Goal: Information Seeking & Learning: Learn about a topic

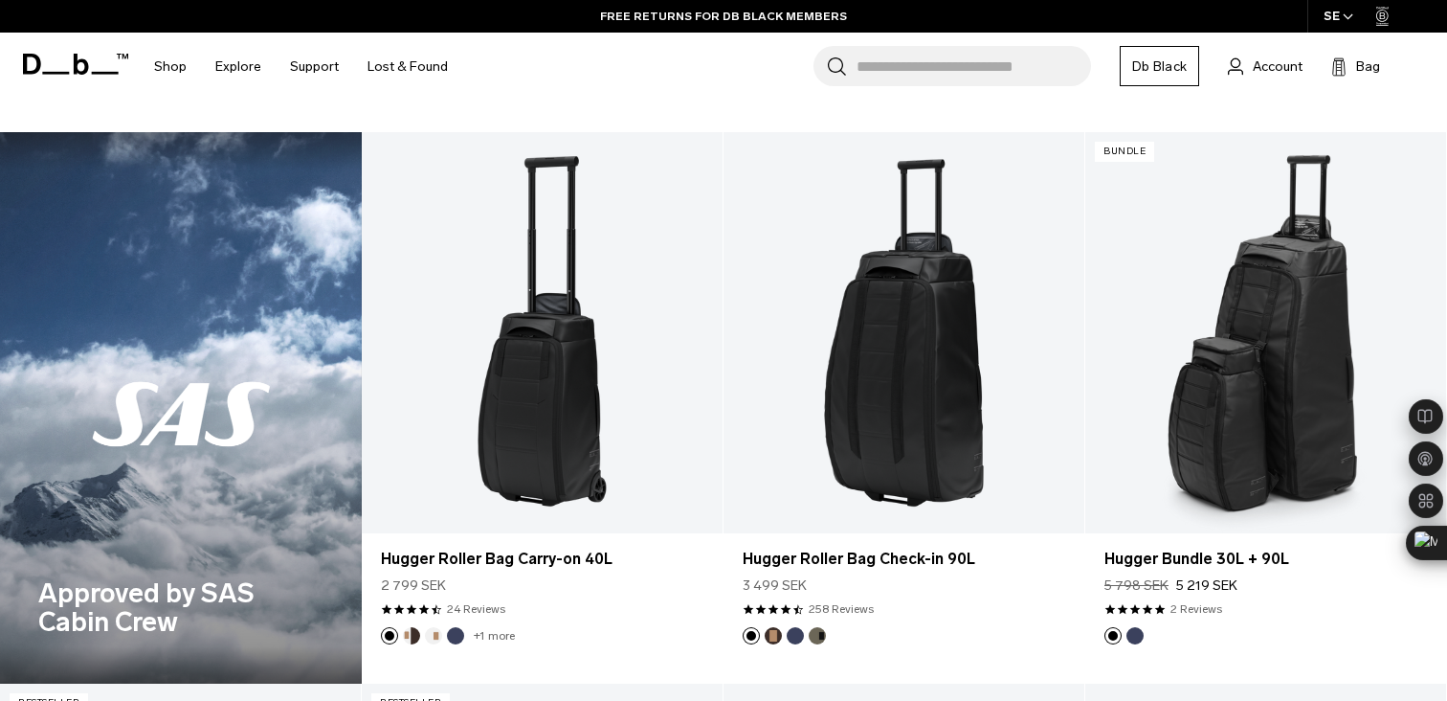
scroll to position [1630, 0]
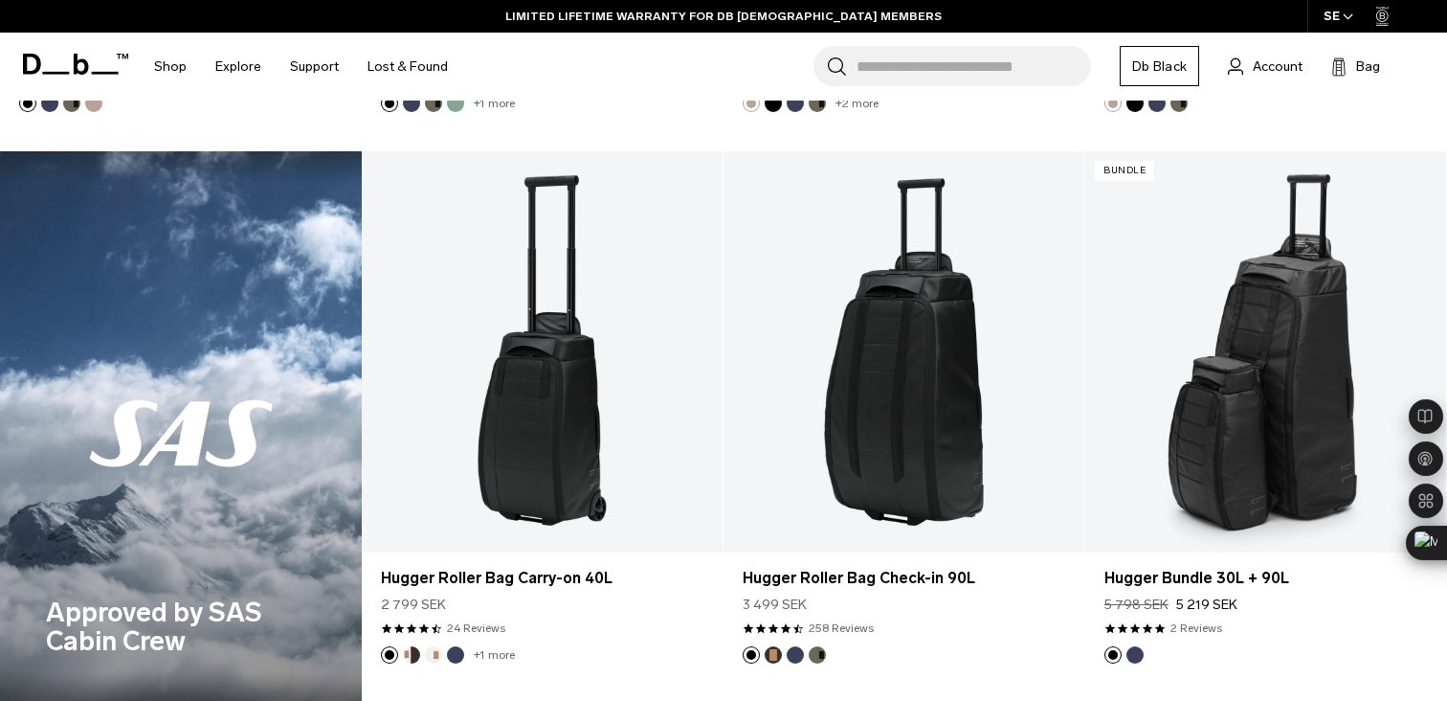
click at [162, 478] on div "Approved by SAS Cabin Crew" at bounding box center [181, 426] width 362 height 551
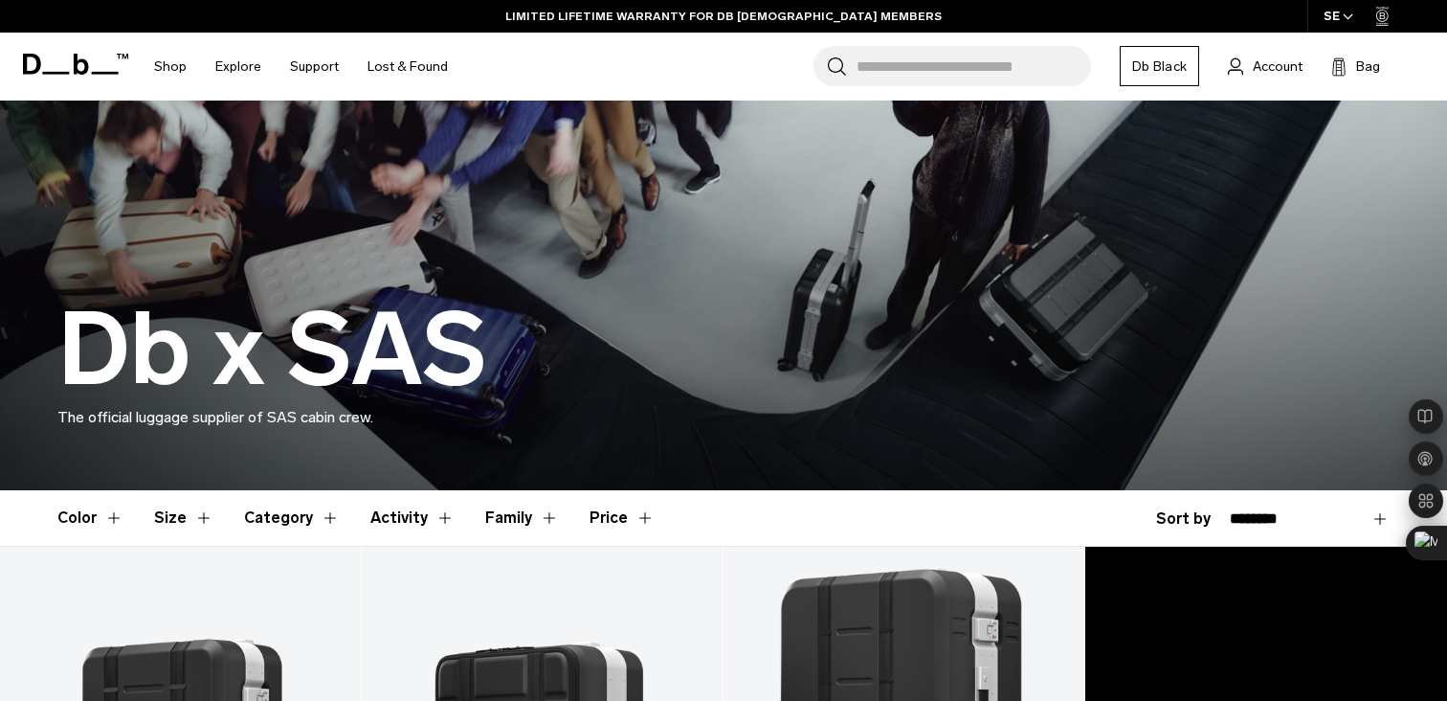
scroll to position [130, 0]
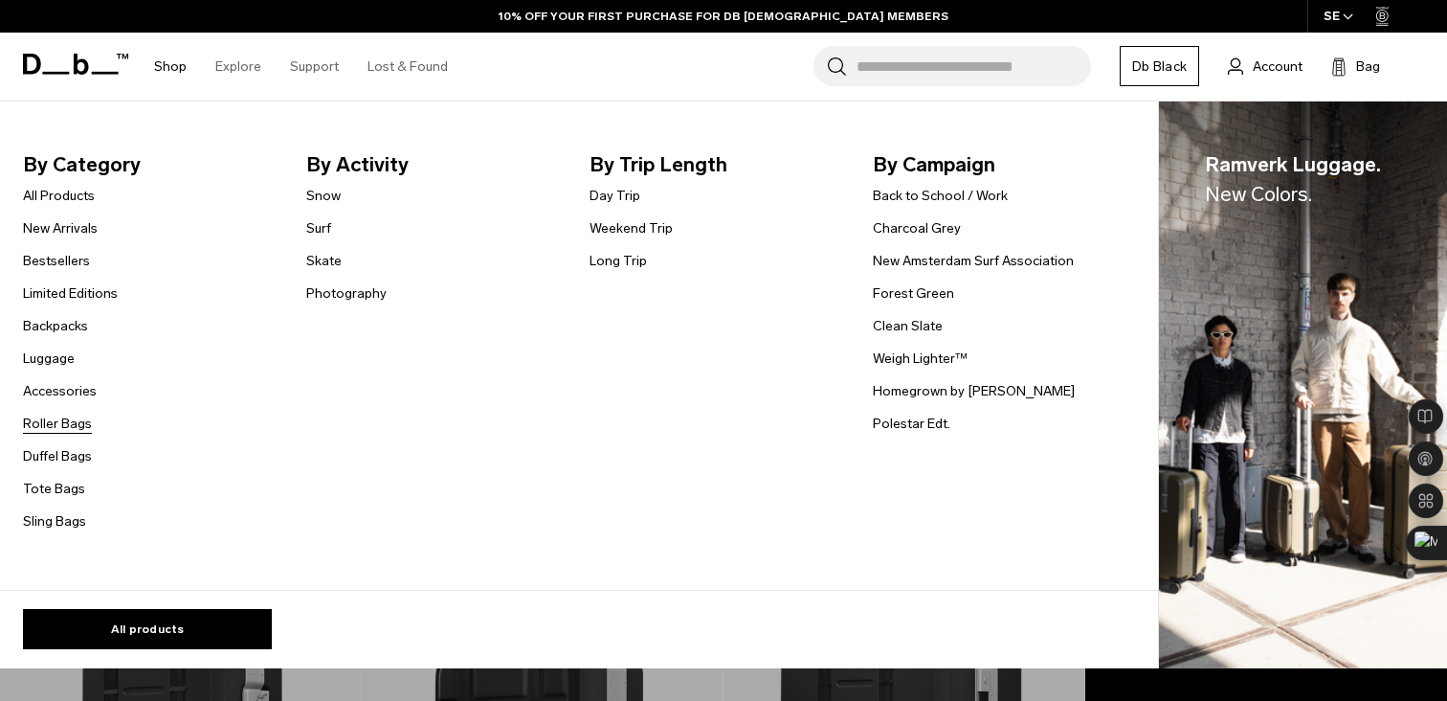
click at [74, 425] on link "Roller Bags" at bounding box center [57, 424] width 69 height 20
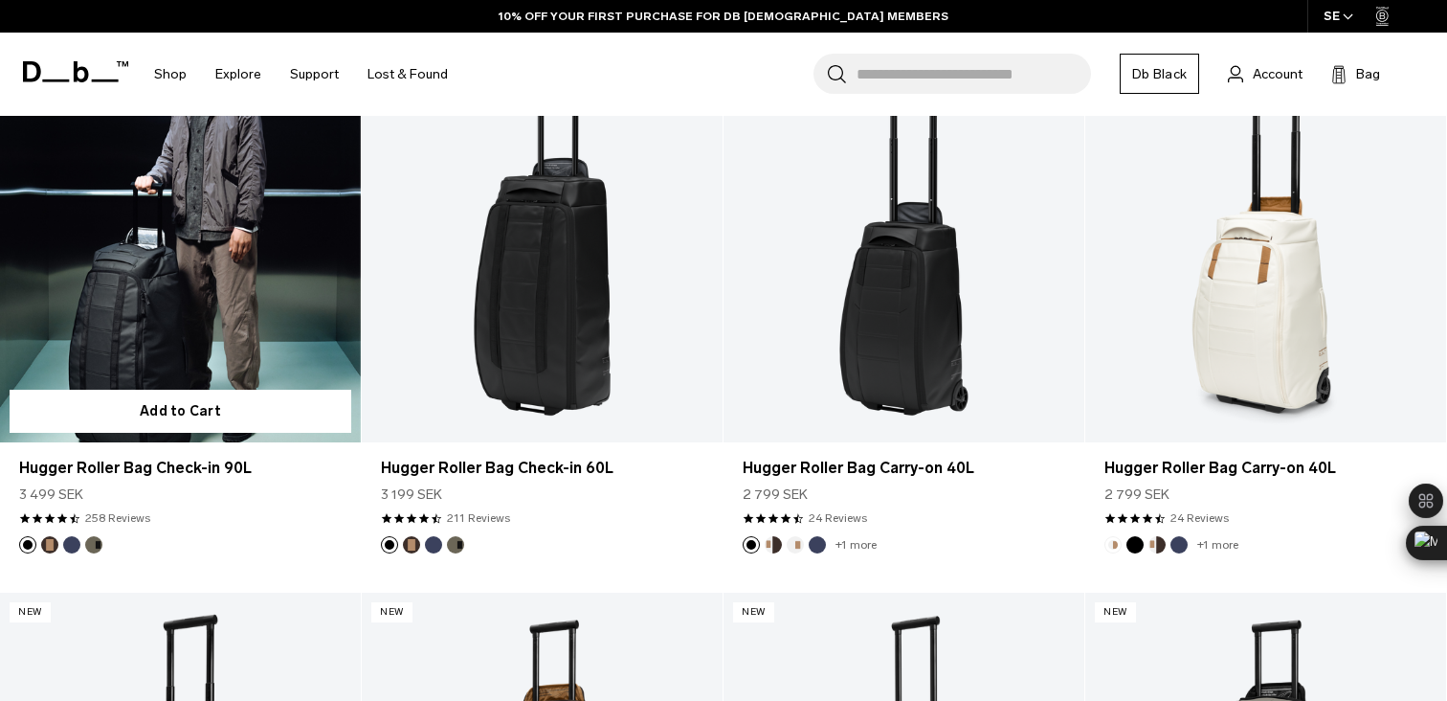
scroll to position [636, 0]
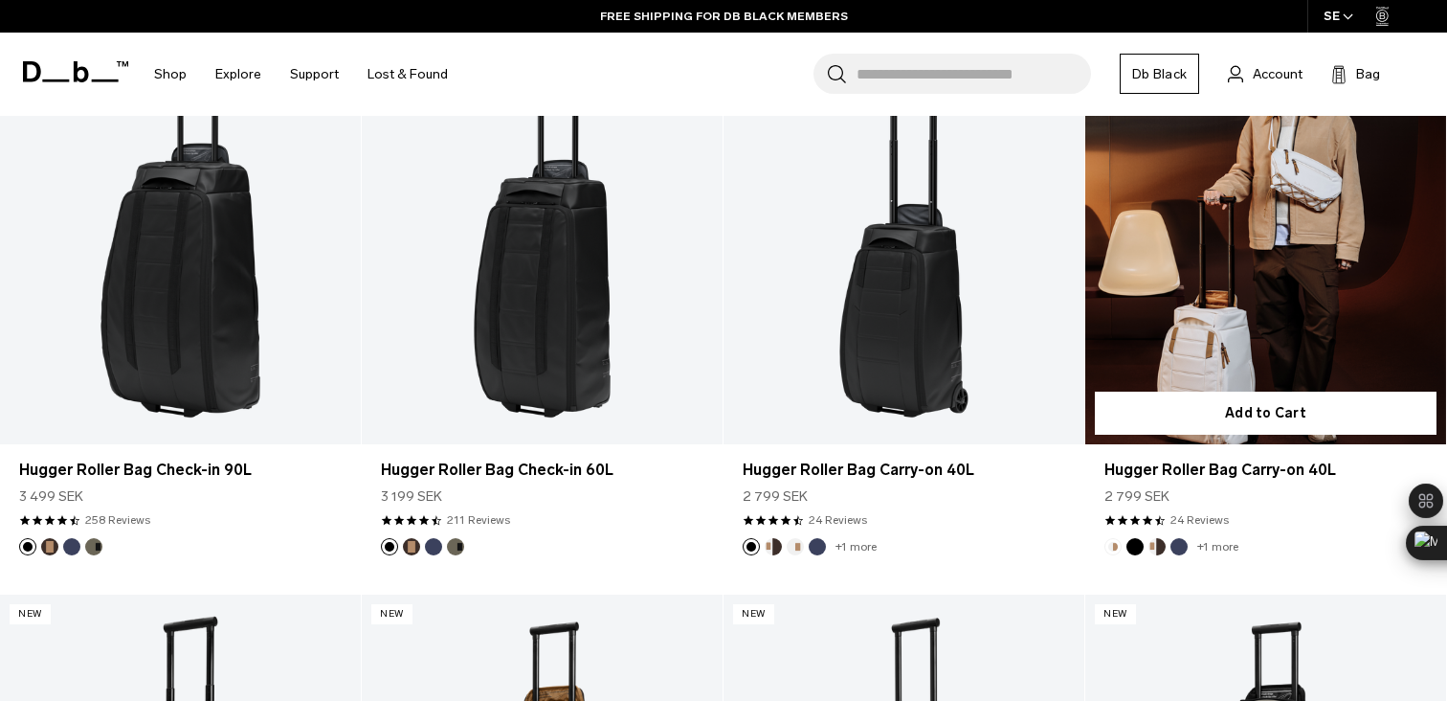
click at [1183, 549] on button "Blue Hour" at bounding box center [1179, 546] width 17 height 17
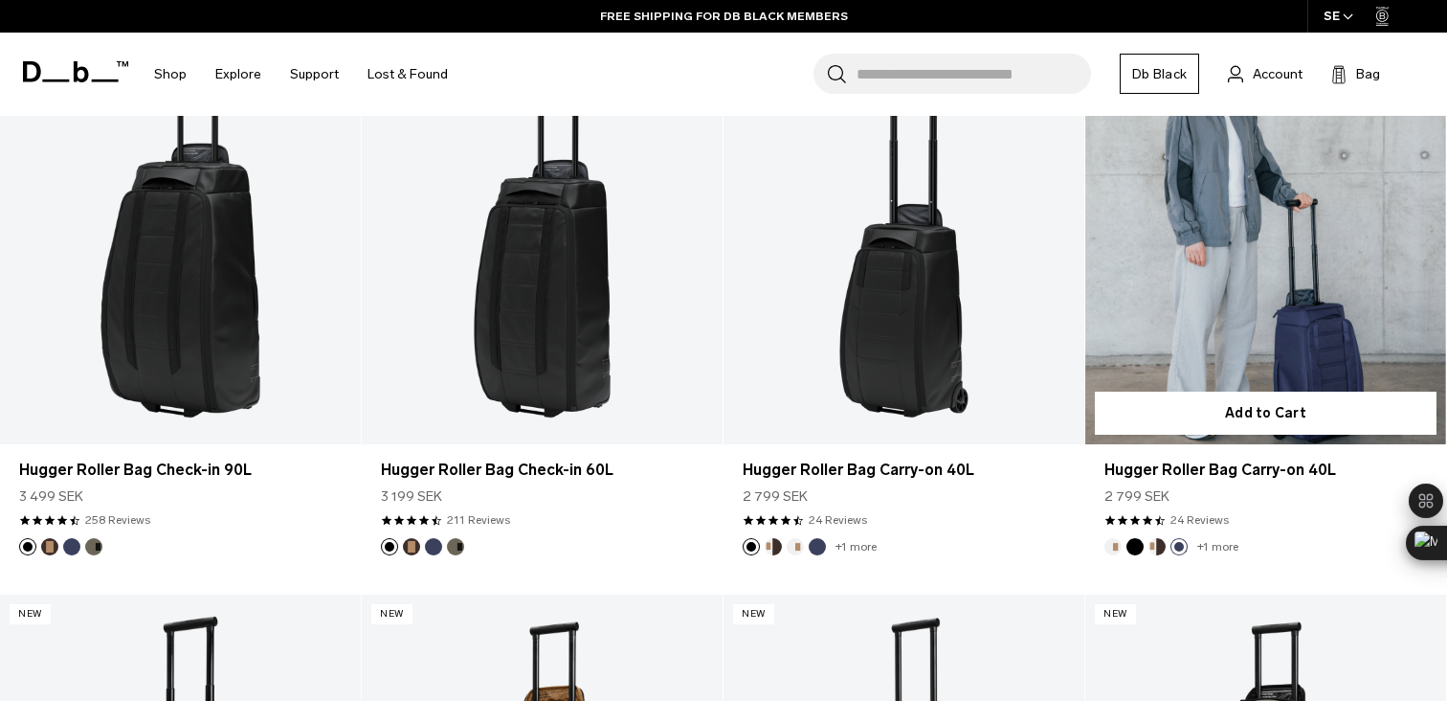
click at [1213, 551] on link "+1 more" at bounding box center [1218, 546] width 41 height 13
click at [1215, 546] on link "+1 more" at bounding box center [1218, 546] width 41 height 13
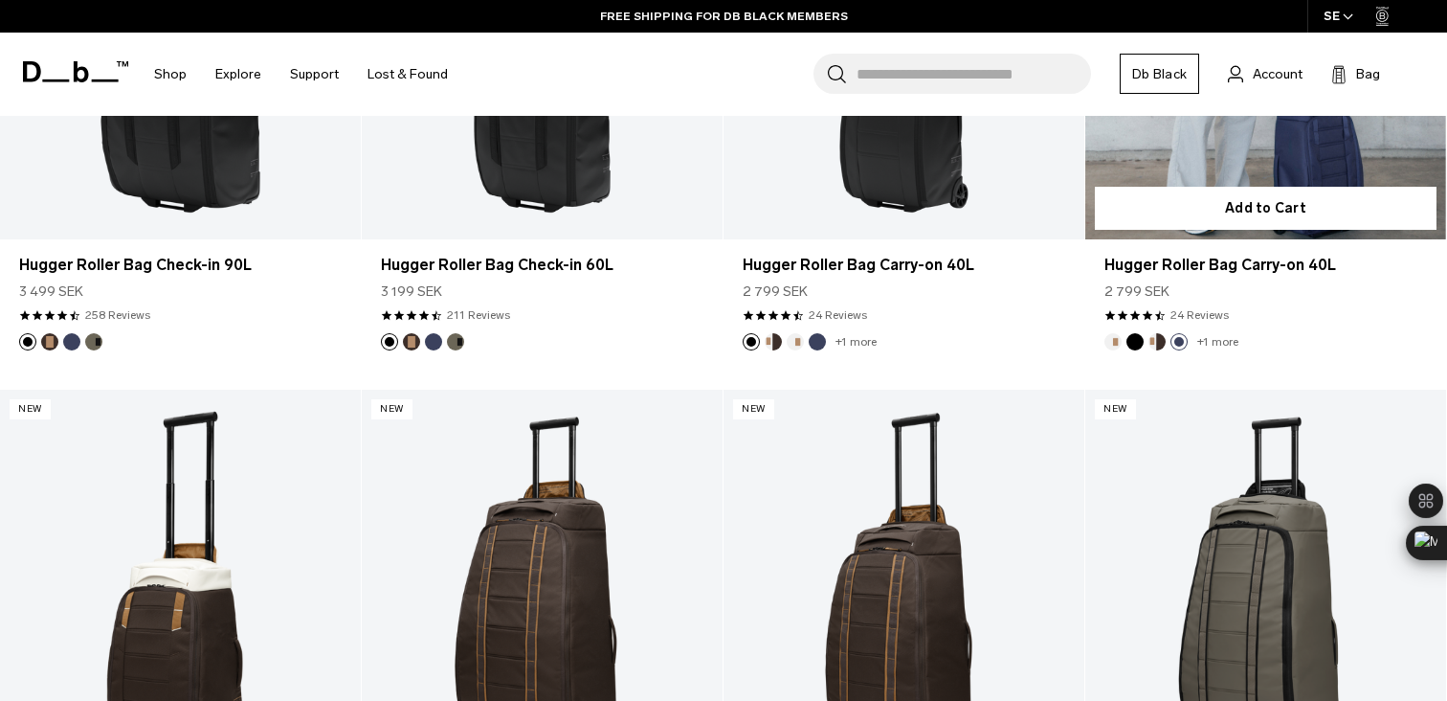
scroll to position [1040, 0]
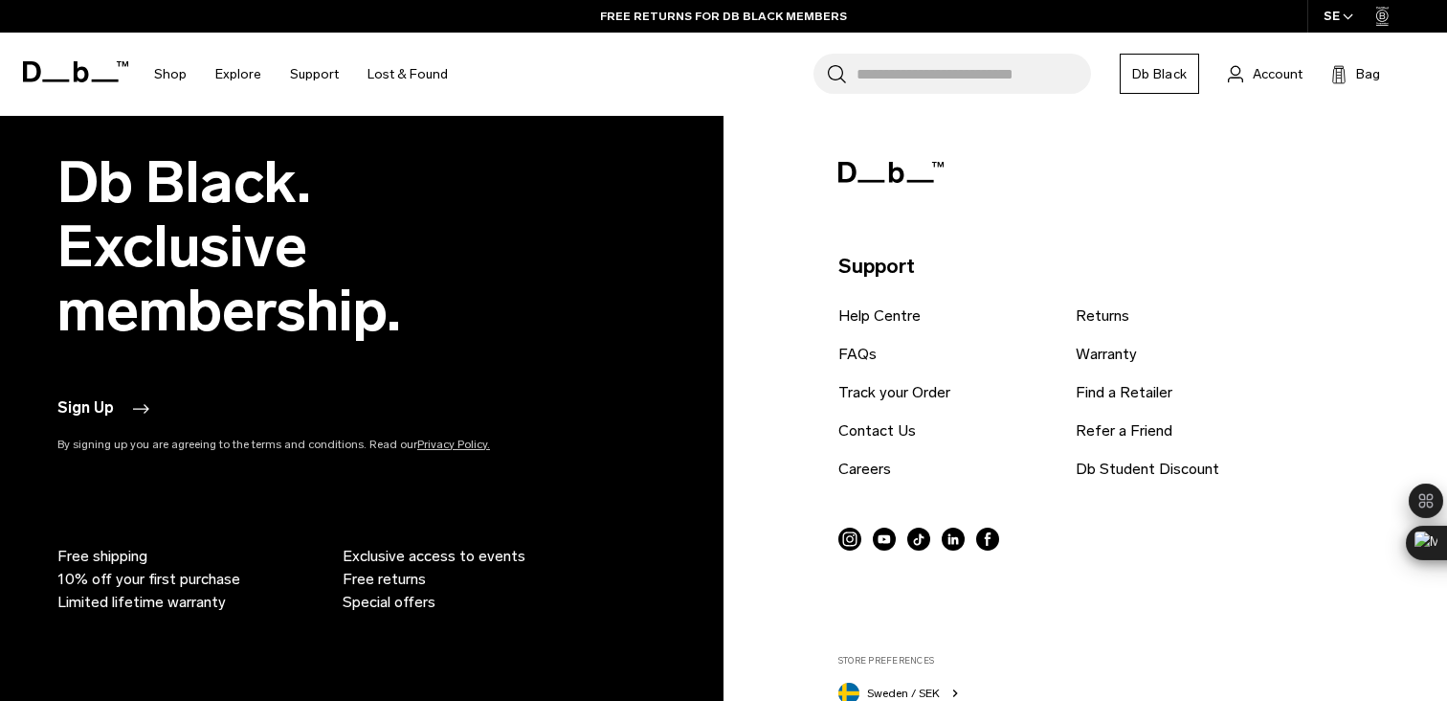
scroll to position [2527, 0]
